Goal: Task Accomplishment & Management: Use online tool/utility

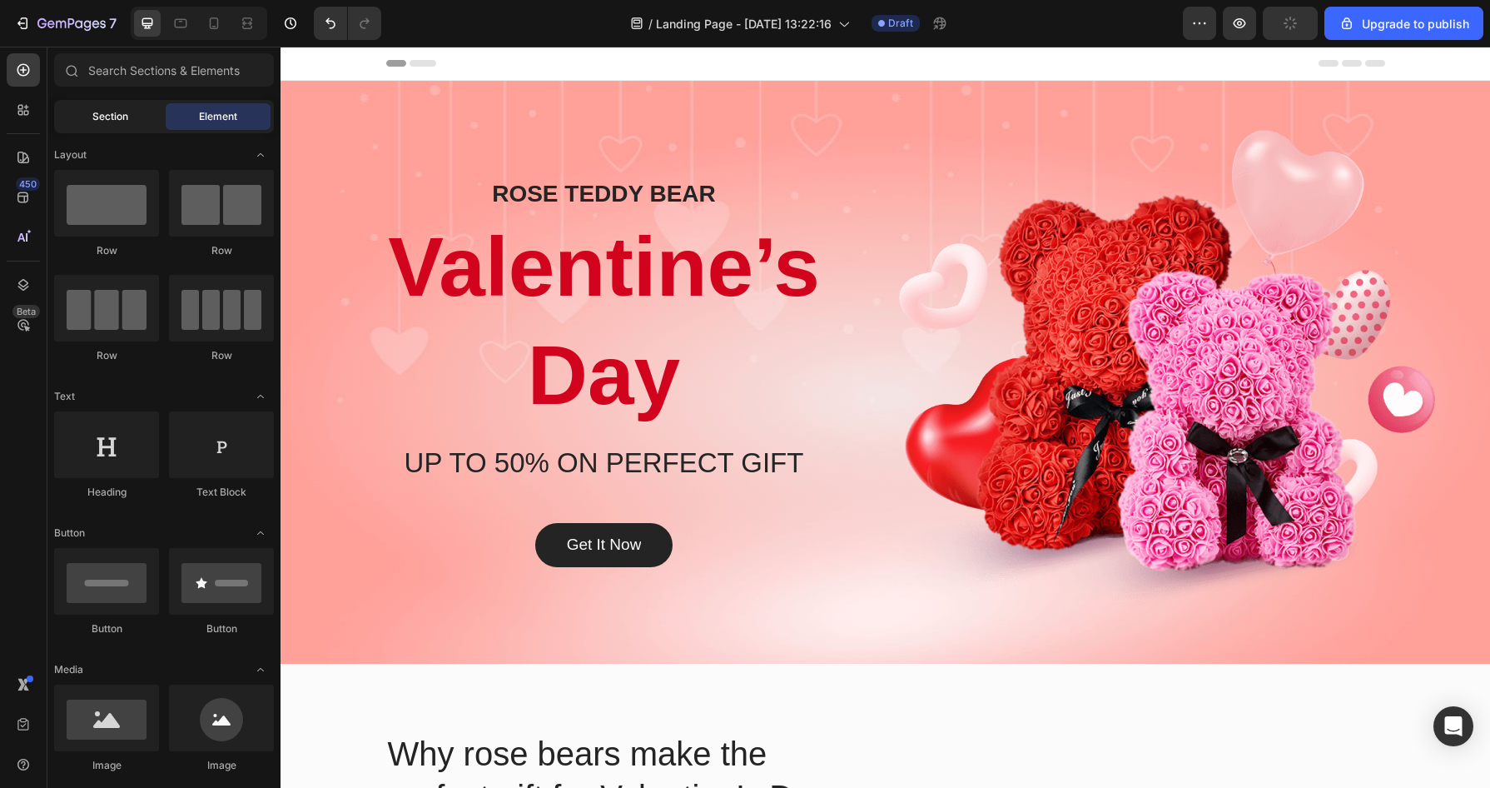
click at [110, 118] on span "Section" at bounding box center [110, 116] width 36 height 15
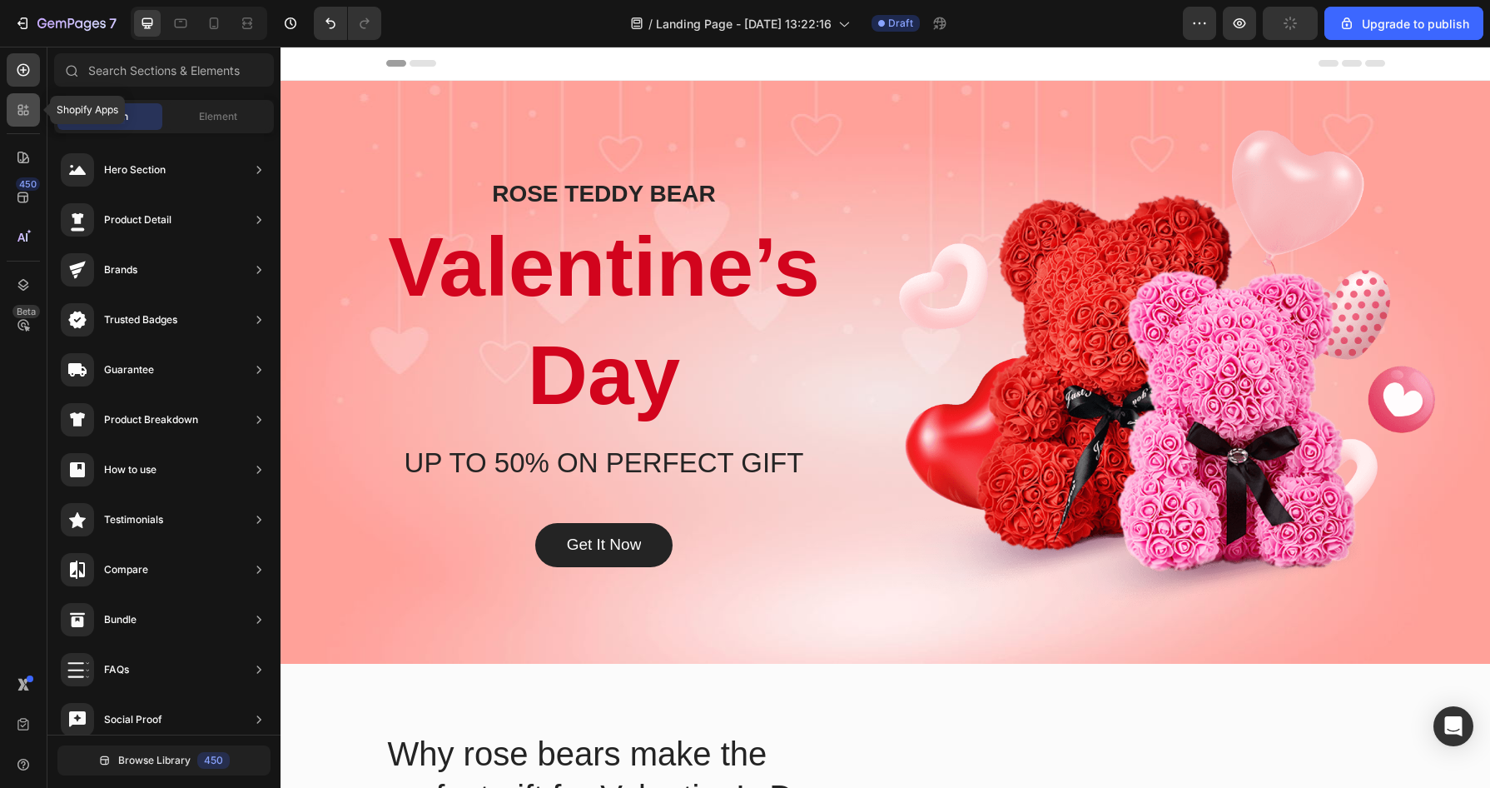
click at [12, 110] on div at bounding box center [23, 109] width 33 height 33
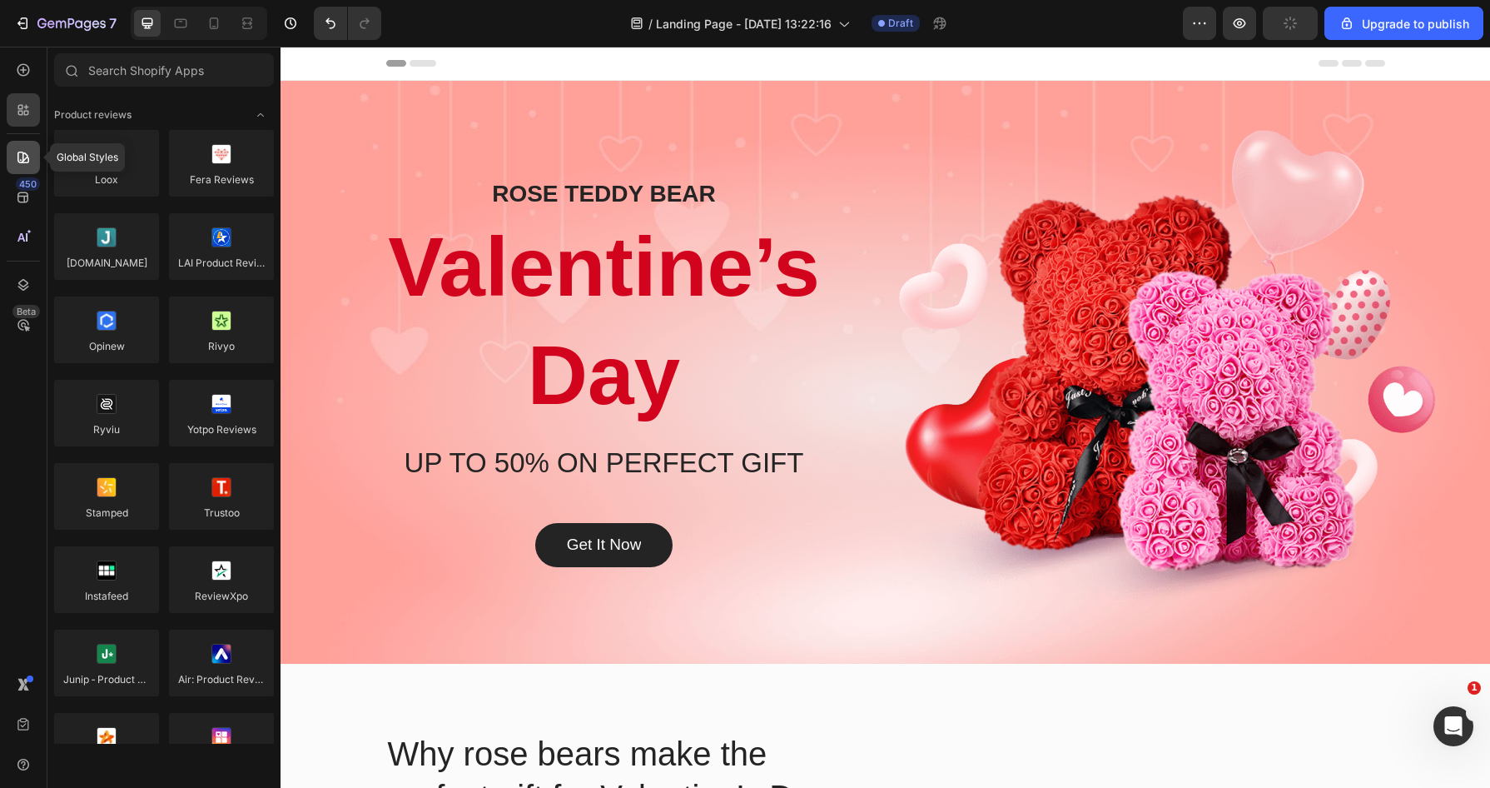
click at [26, 152] on icon at bounding box center [23, 157] width 17 height 17
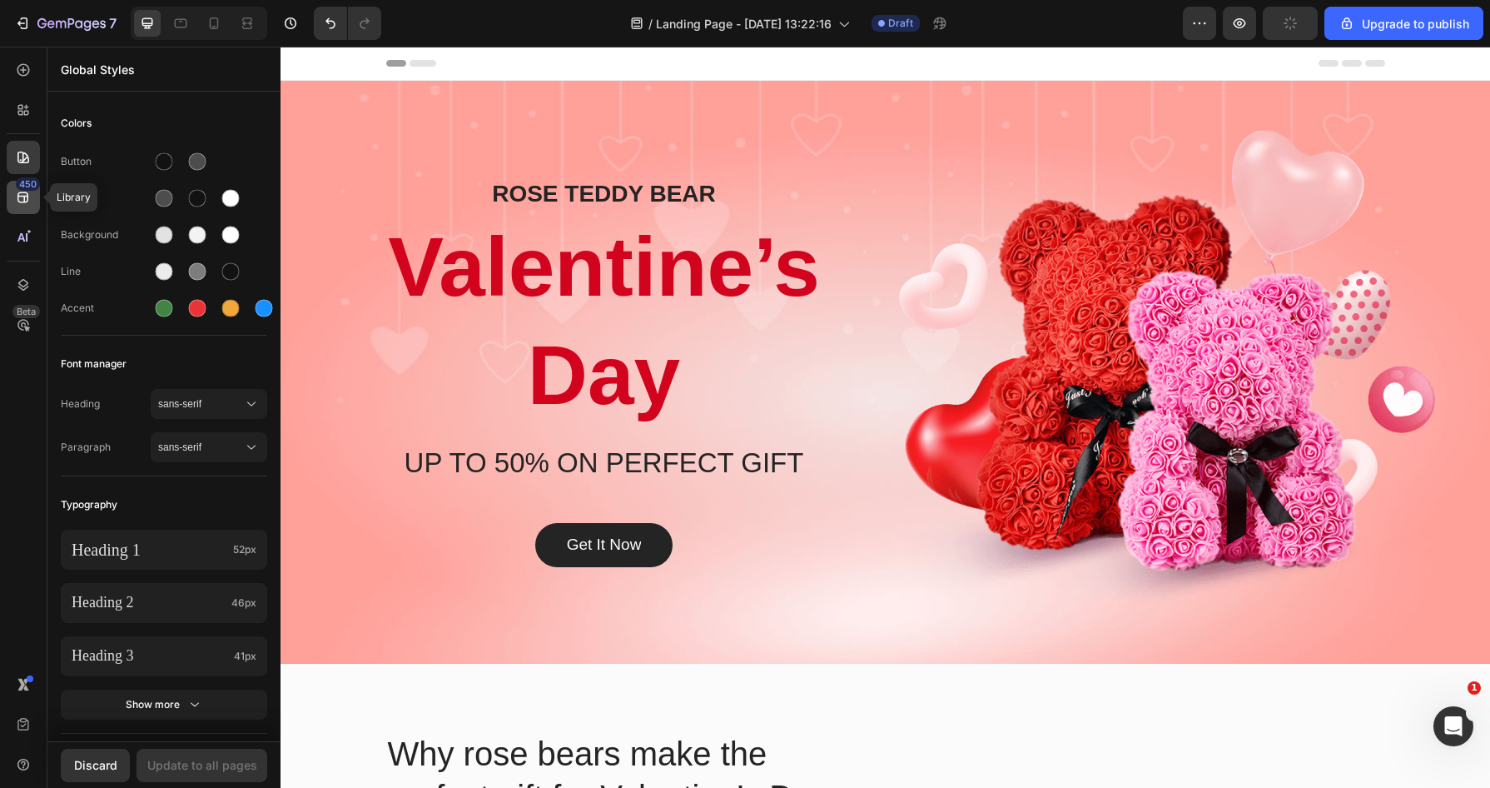
click at [26, 191] on icon at bounding box center [23, 197] width 17 height 17
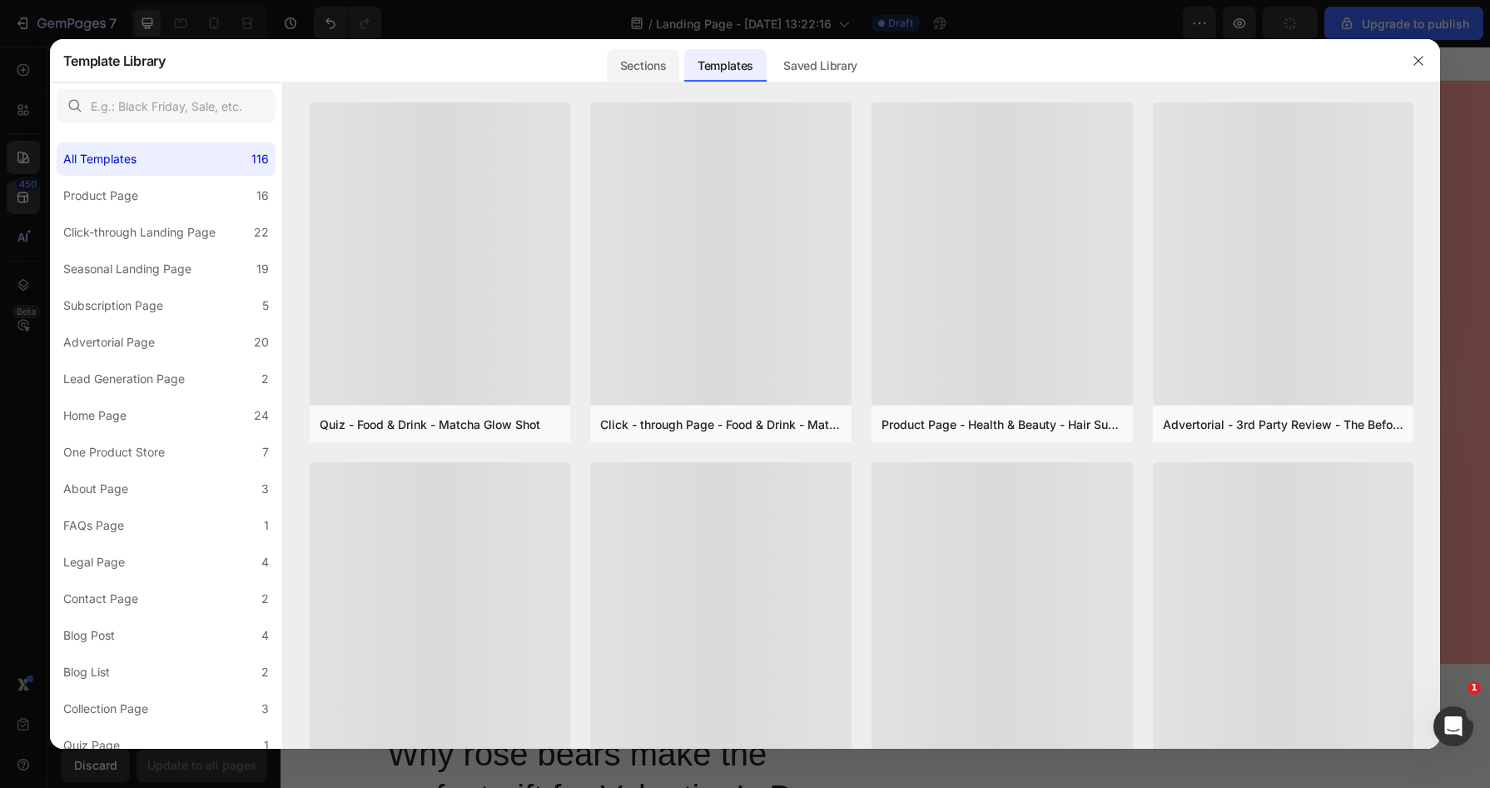
click at [649, 76] on div "Sections" at bounding box center [643, 65] width 72 height 33
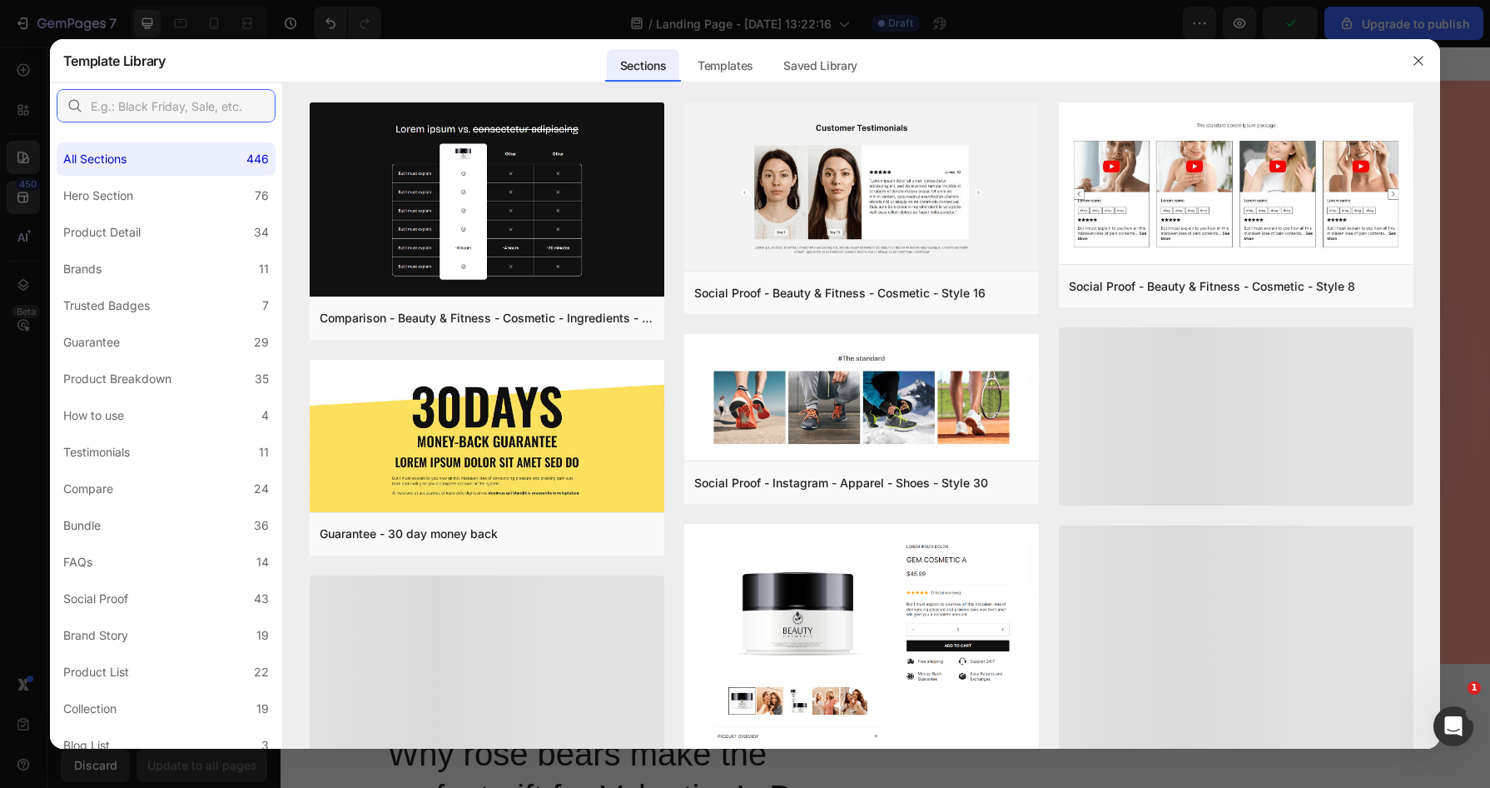
click at [131, 102] on input "text" at bounding box center [166, 105] width 219 height 33
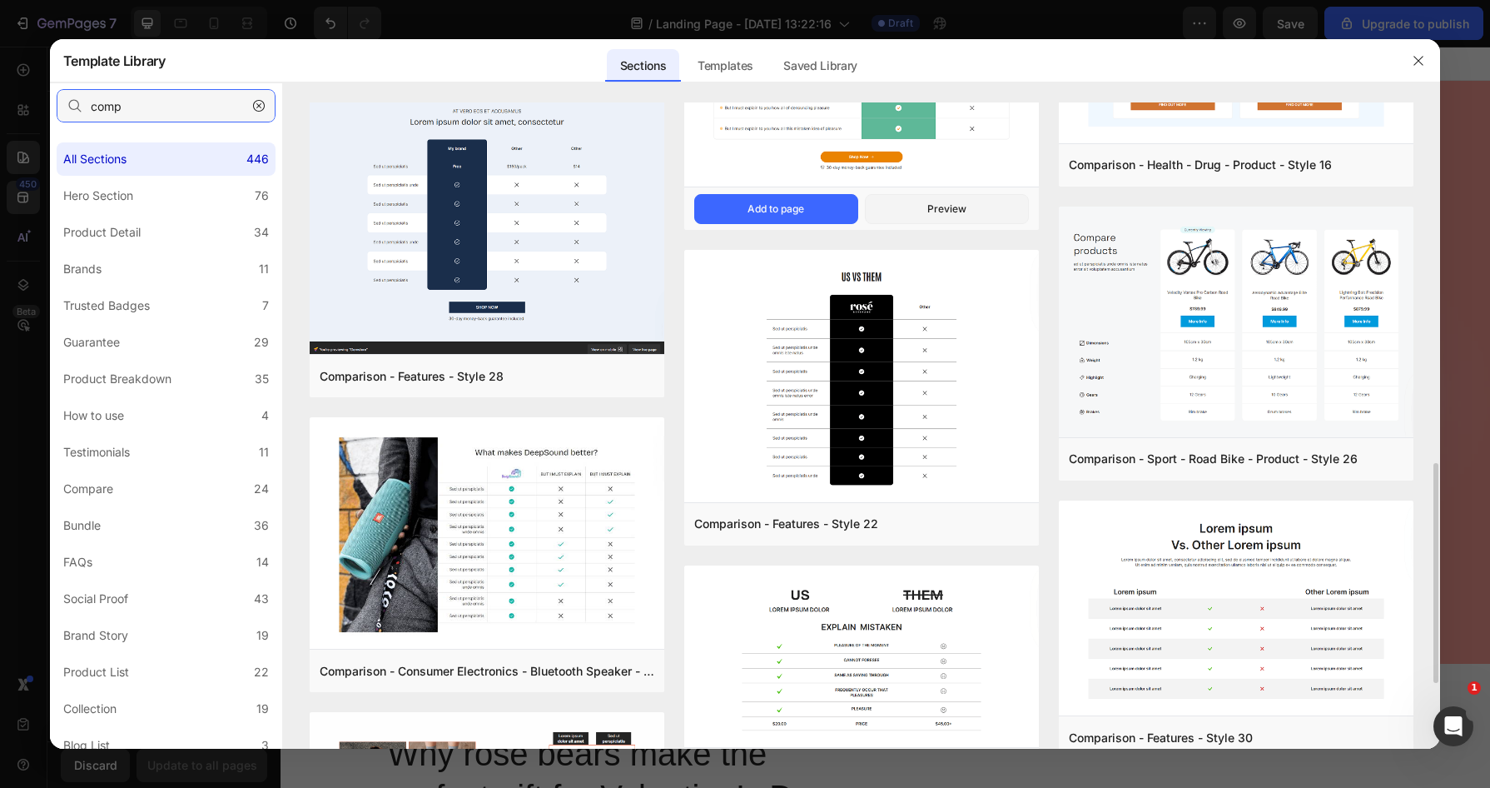
scroll to position [1175, 0]
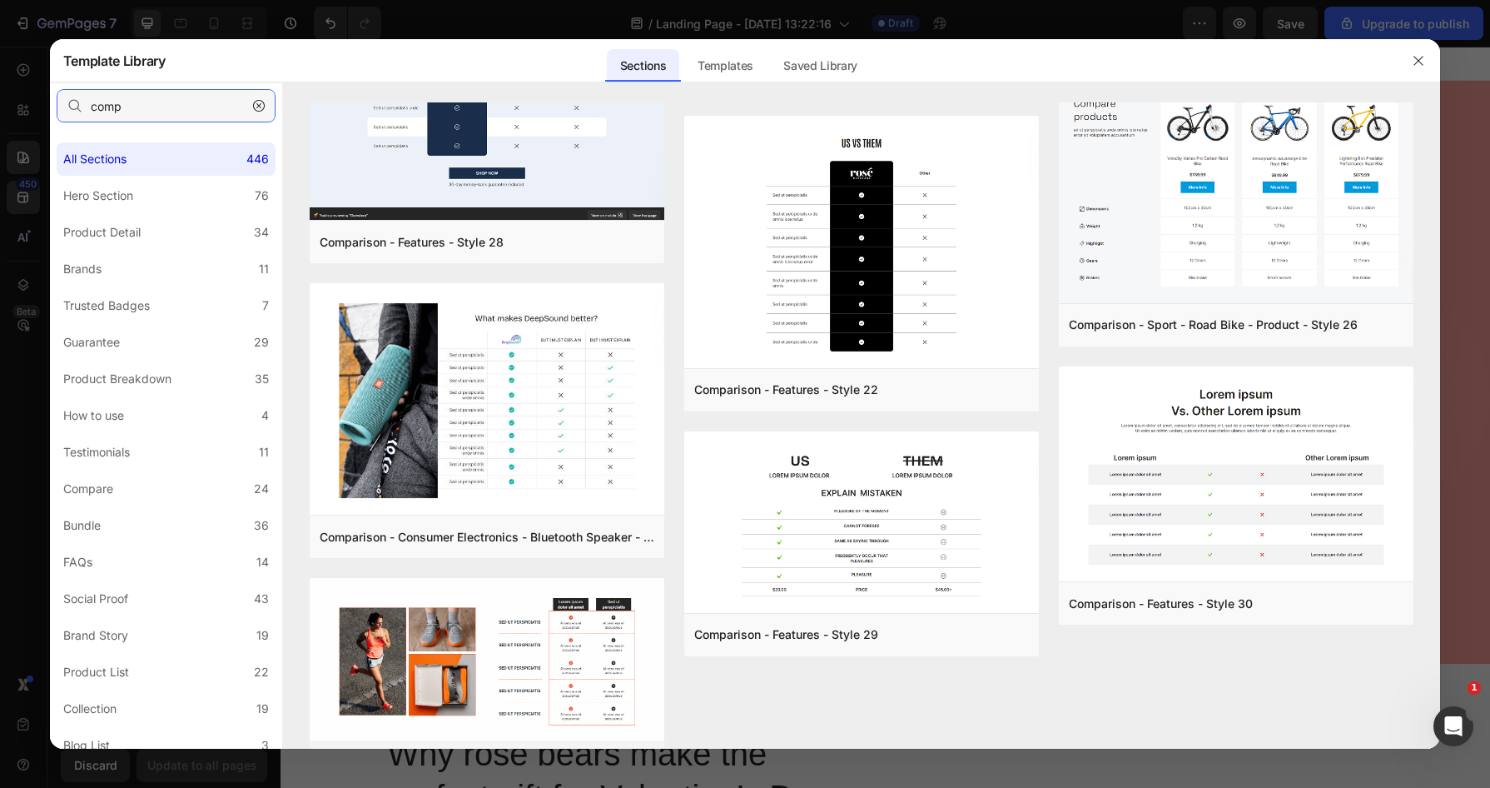
type input "comp"
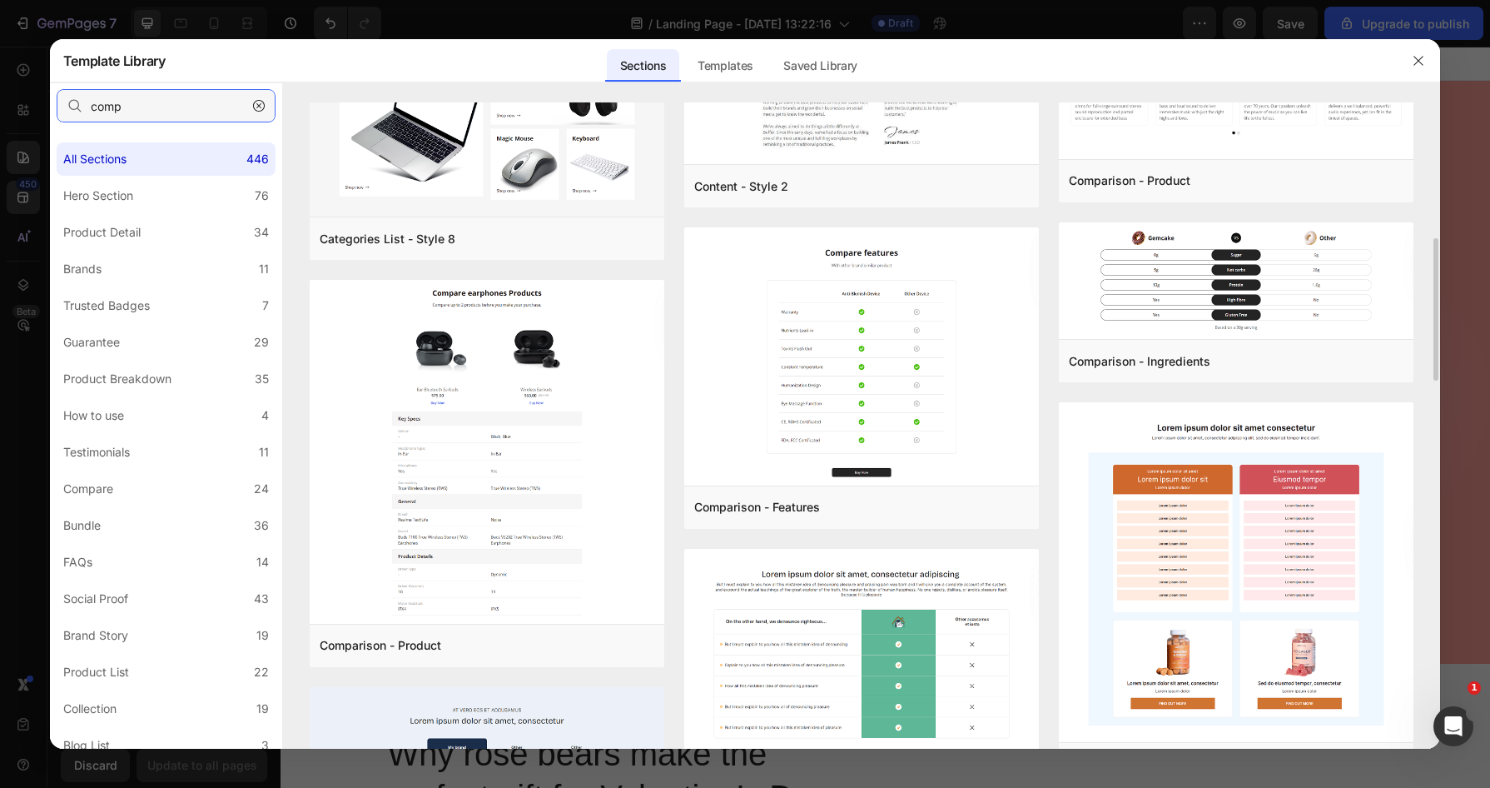
scroll to position [549, 0]
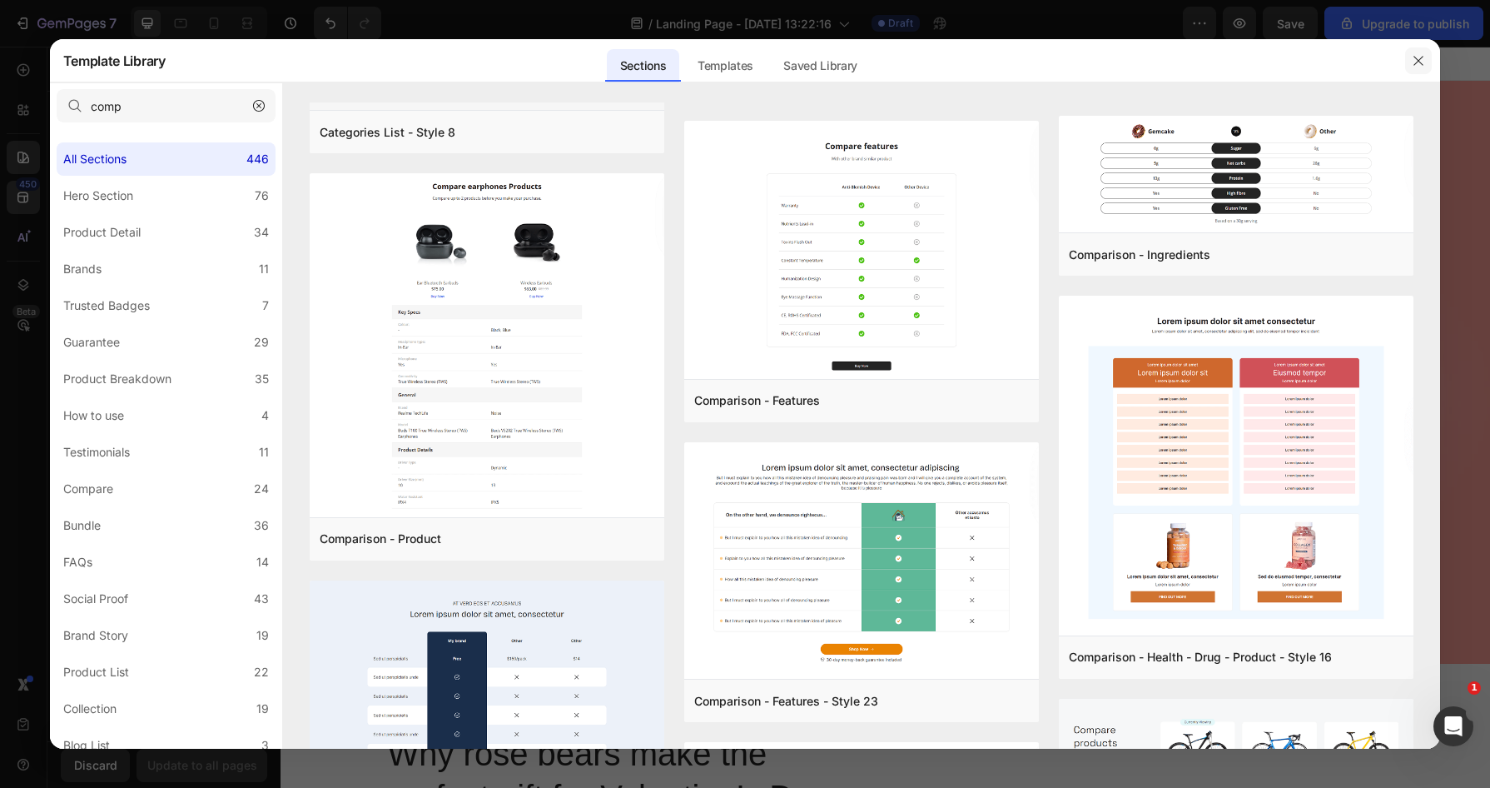
click at [1430, 64] on button "button" at bounding box center [1418, 60] width 27 height 27
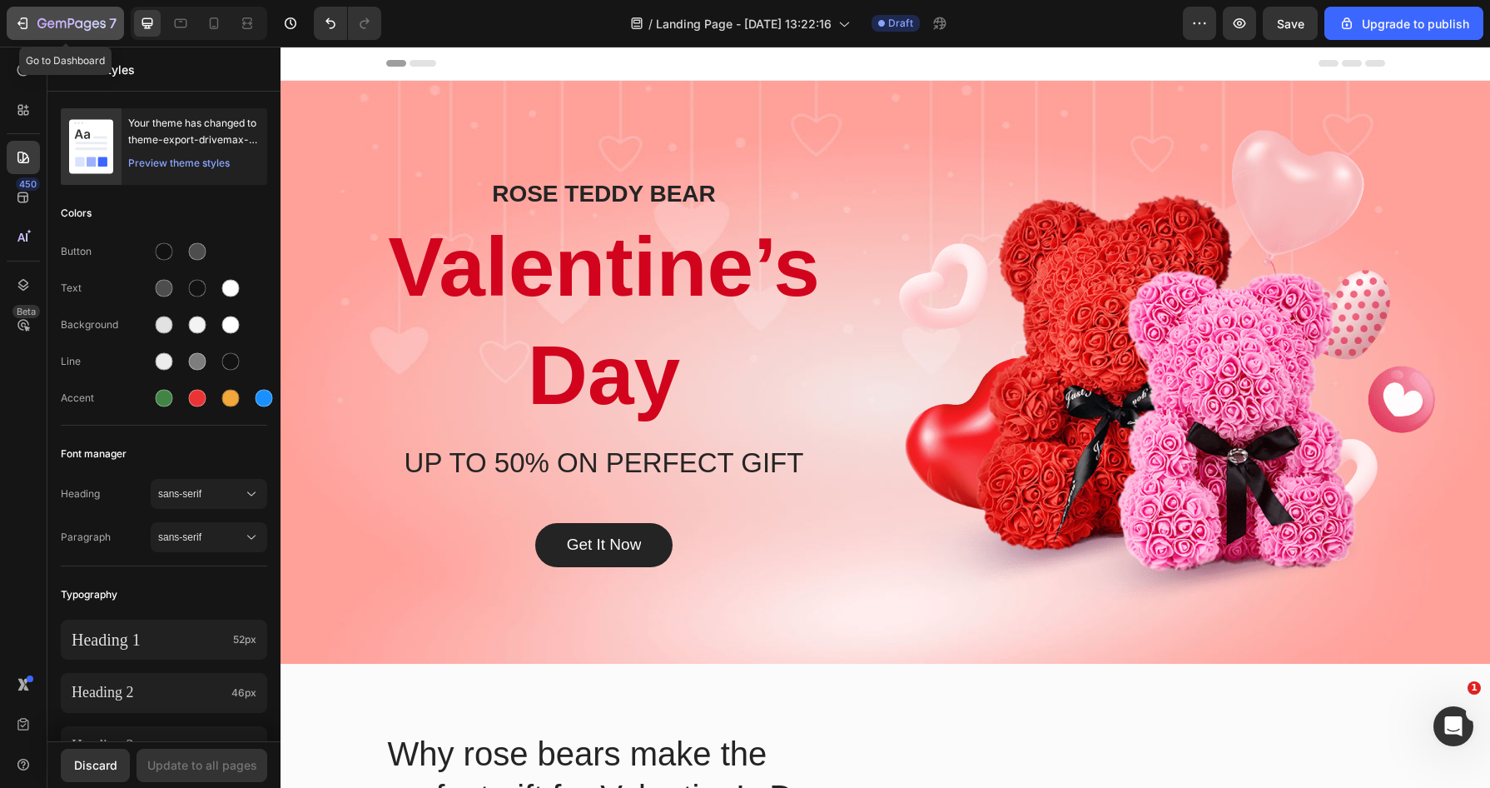
click at [29, 27] on icon "button" at bounding box center [22, 23] width 17 height 17
